Goal: Transaction & Acquisition: Purchase product/service

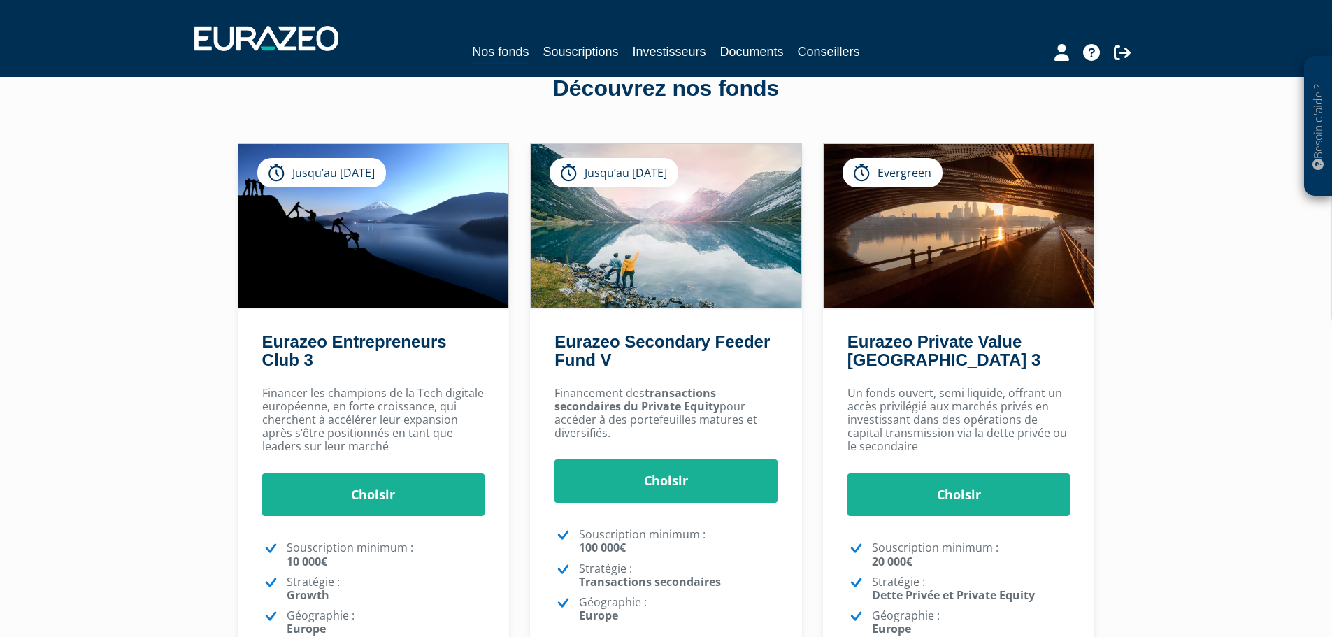
scroll to position [210, 0]
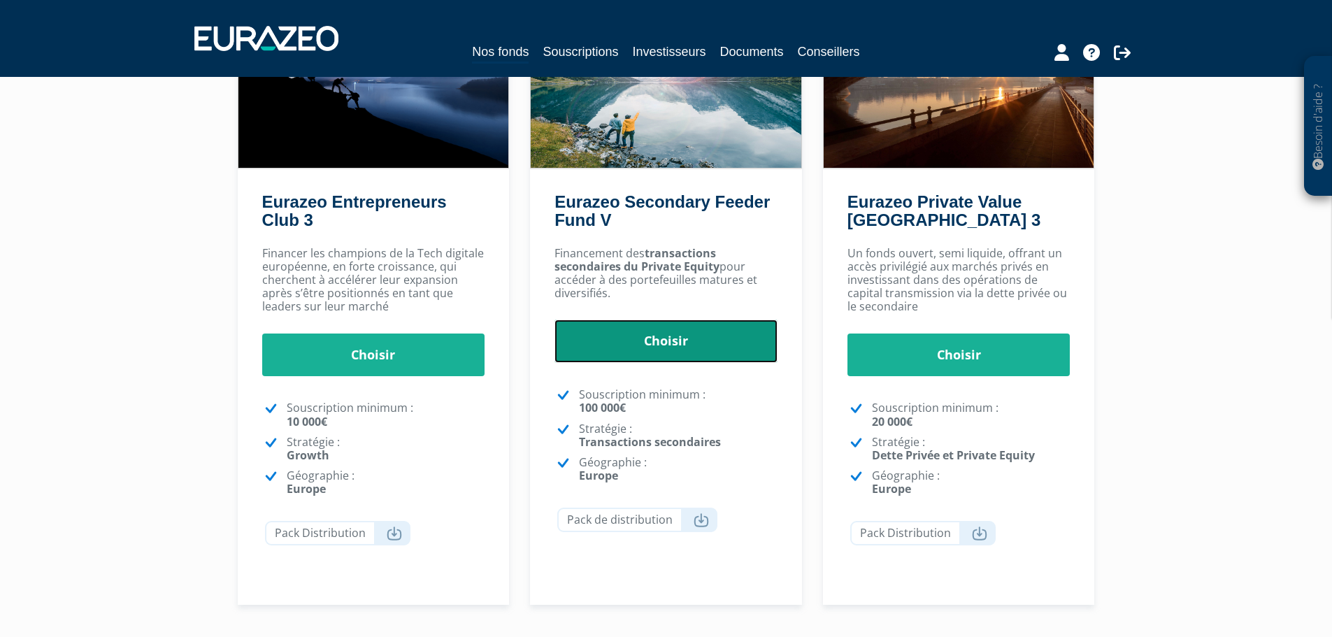
click at [716, 320] on link "Choisir" at bounding box center [665, 341] width 223 height 43
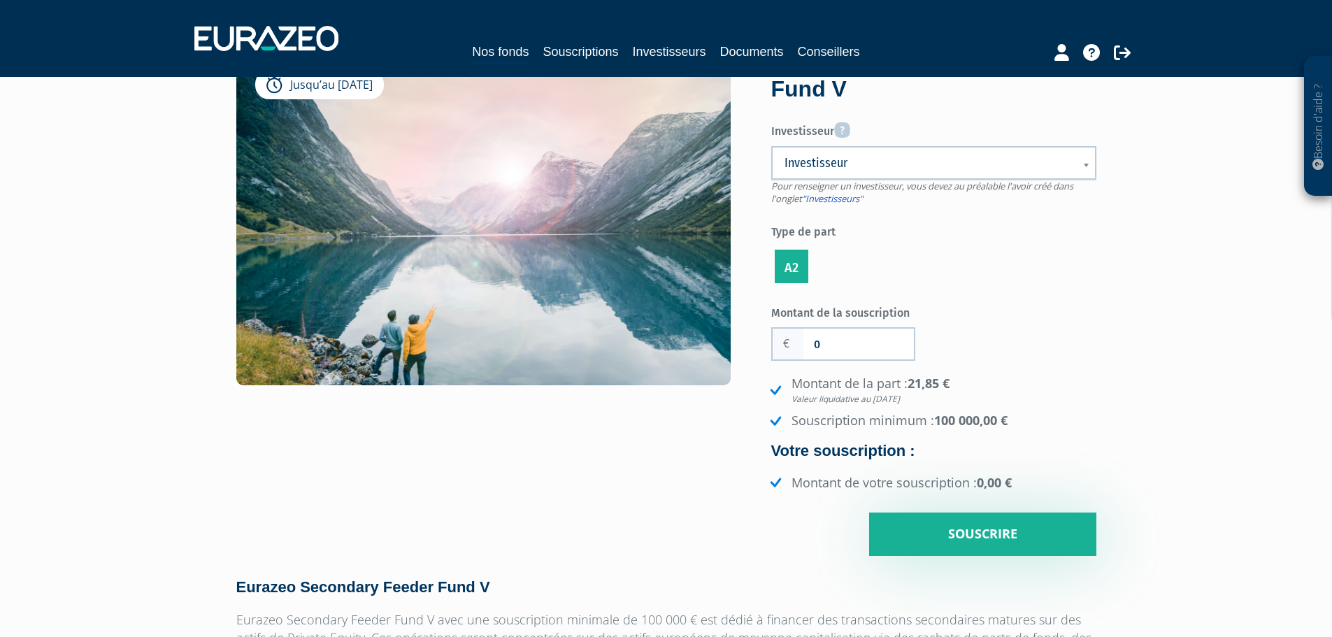
scroll to position [140, 0]
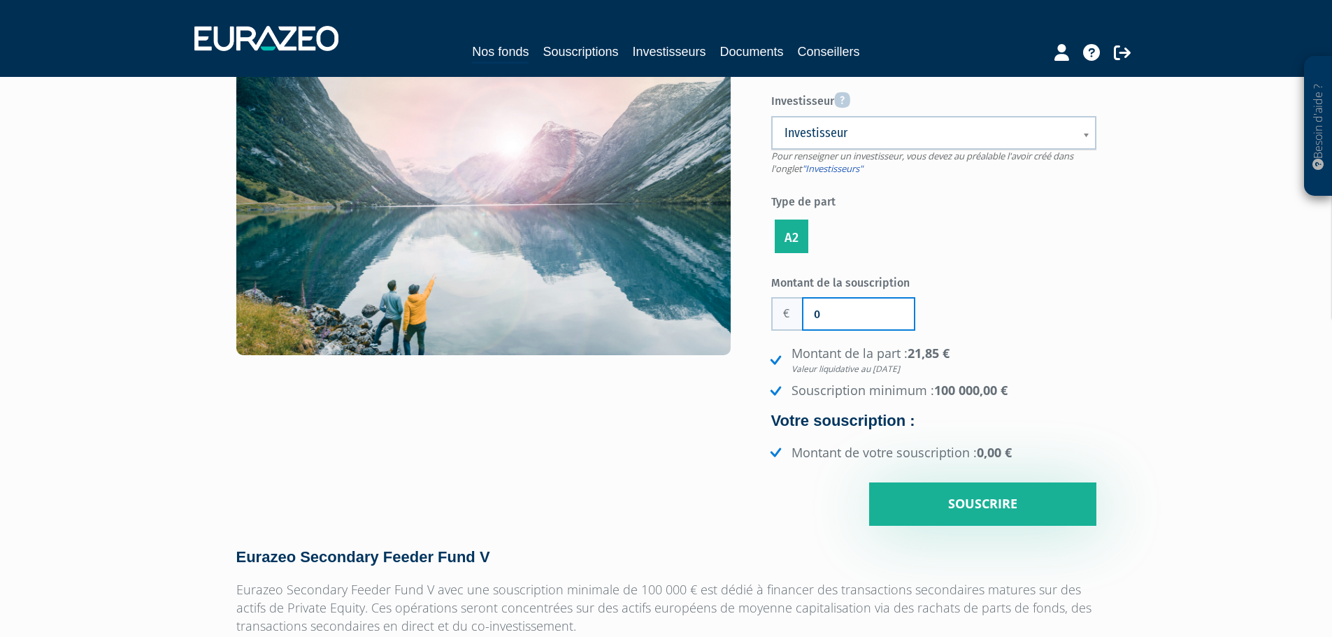
drag, startPoint x: 857, startPoint y: 284, endPoint x: 757, endPoint y: 287, distance: 99.3
click at [757, 287] on div "Jusqu’au [DATE] Eurazeo Secondary Feeder Fund V Investisseur Pour renseigner un…" at bounding box center [666, 271] width 881 height 509
type input "100 000"
click at [1104, 398] on div "Eurazeo Secondary Feeder Fund V Investisseur Pour renseigner un investisseur, v…" at bounding box center [960, 271] width 294 height 509
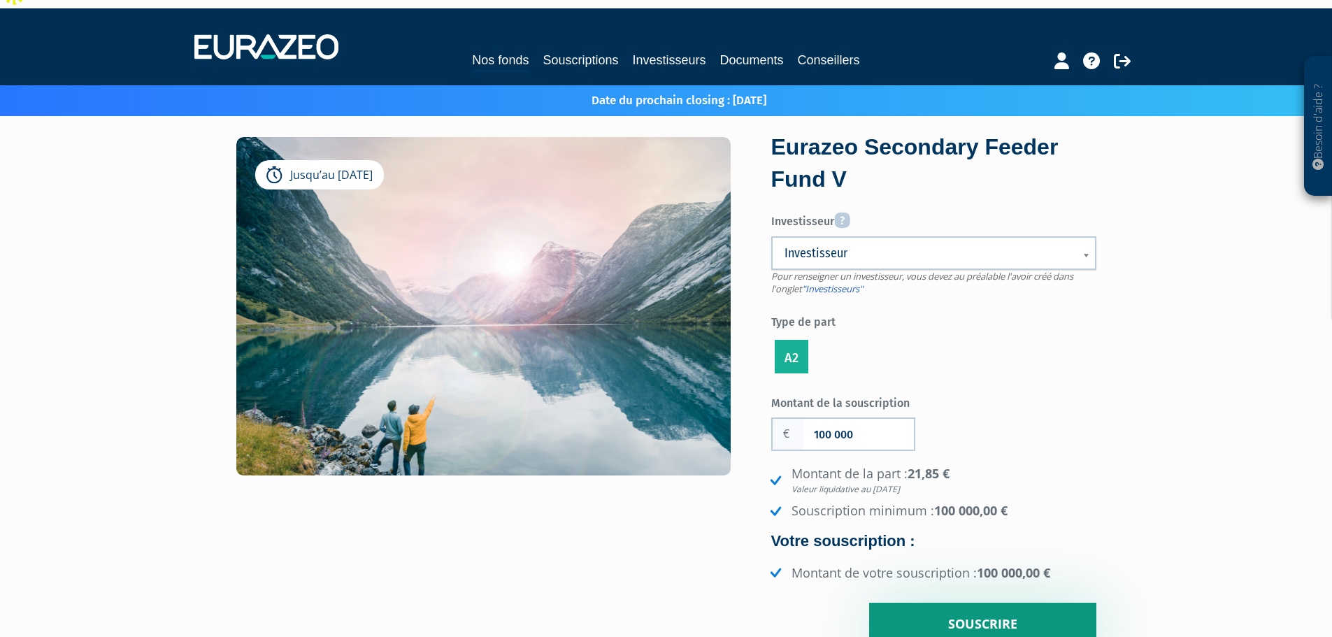
scroll to position [0, 0]
